Goal: Task Accomplishment & Management: Manage account settings

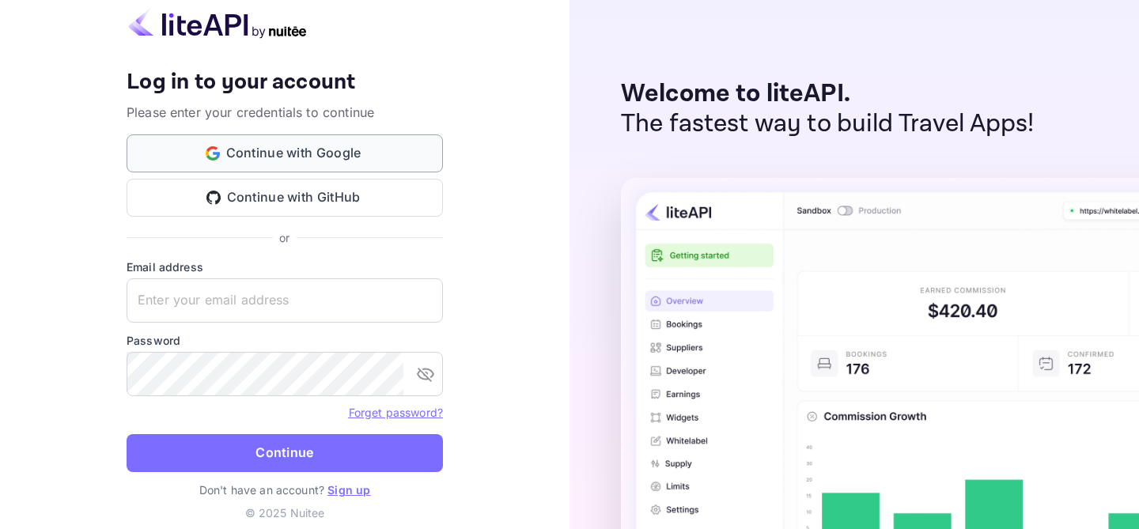
click at [305, 150] on button "Continue with Google" at bounding box center [285, 154] width 317 height 38
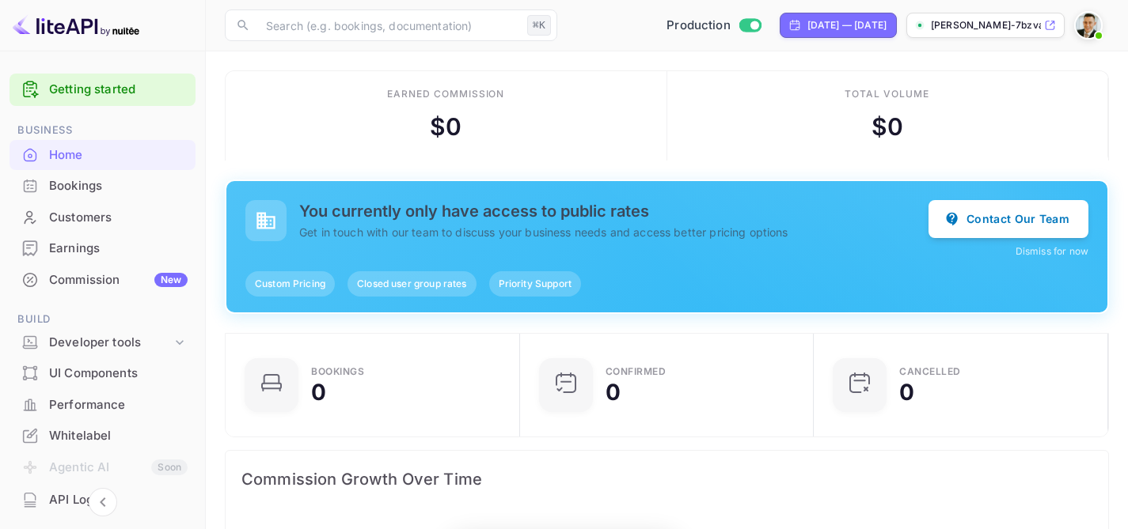
scroll to position [245, 273]
click at [984, 25] on p "[PERSON_NAME]-7bzva.[PERSON_NAME]..." at bounding box center [986, 25] width 110 height 14
click at [980, 26] on p "[PERSON_NAME]-7bzva.[PERSON_NAME]..." at bounding box center [986, 25] width 110 height 14
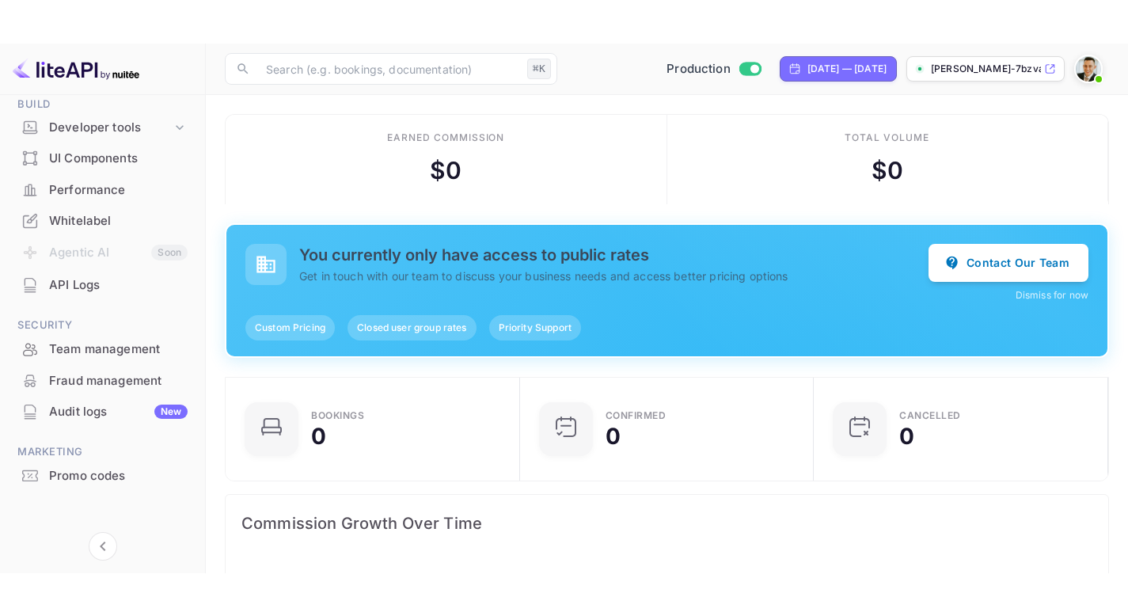
scroll to position [264, 0]
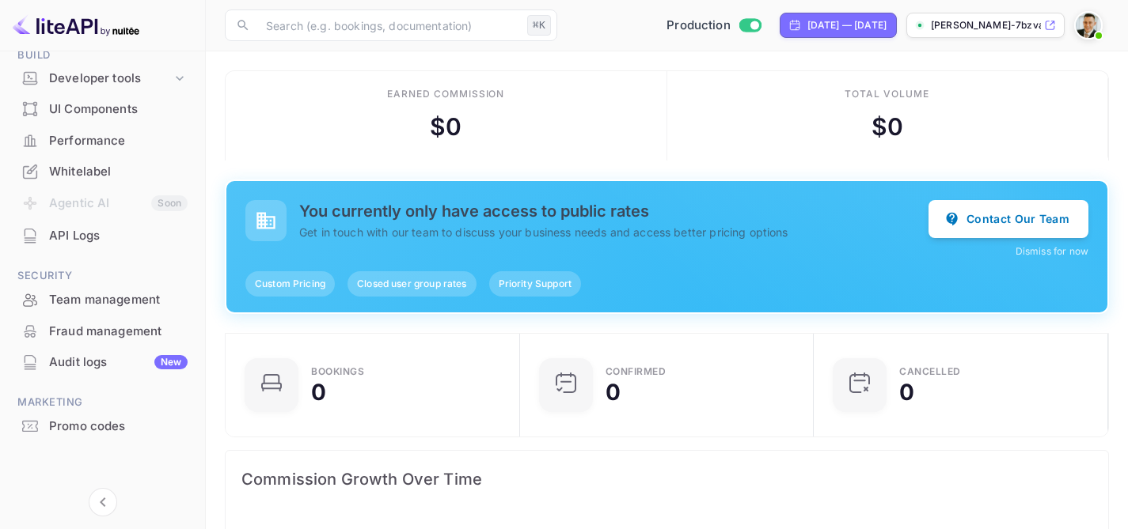
click at [93, 170] on div "Whitelabel" at bounding box center [118, 172] width 138 height 18
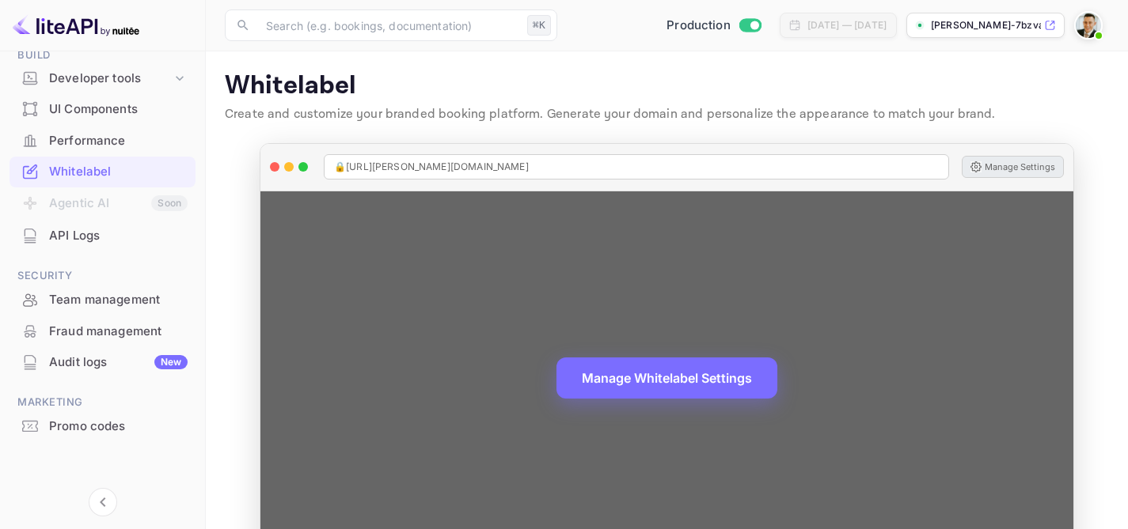
click at [990, 166] on button "Manage Settings" at bounding box center [1012, 167] width 102 height 22
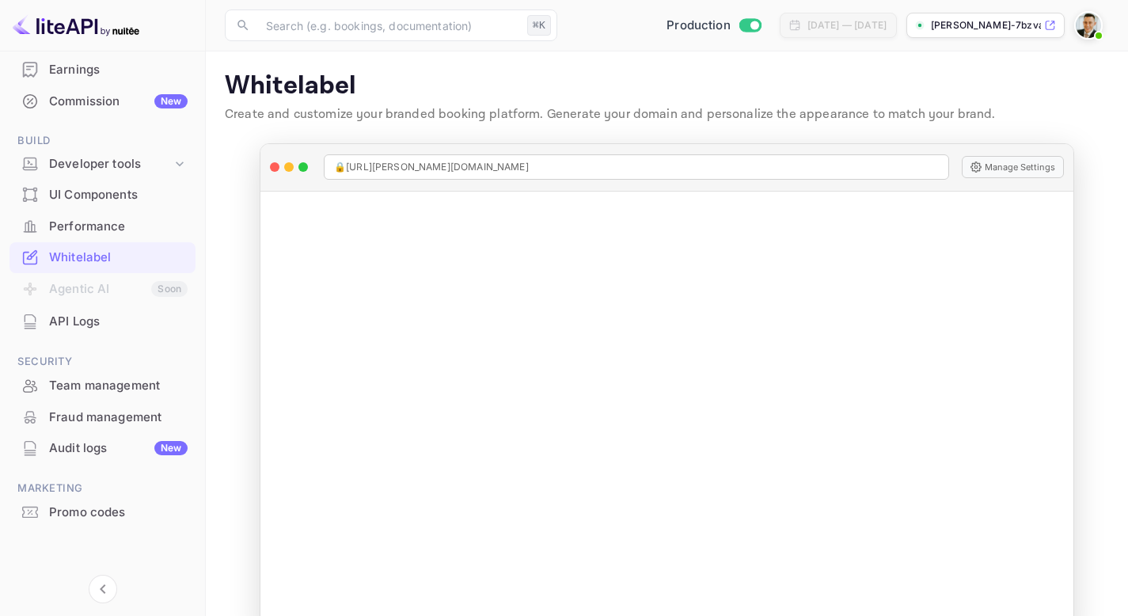
scroll to position [178, 0]
